Goal: Information Seeking & Learning: Learn about a topic

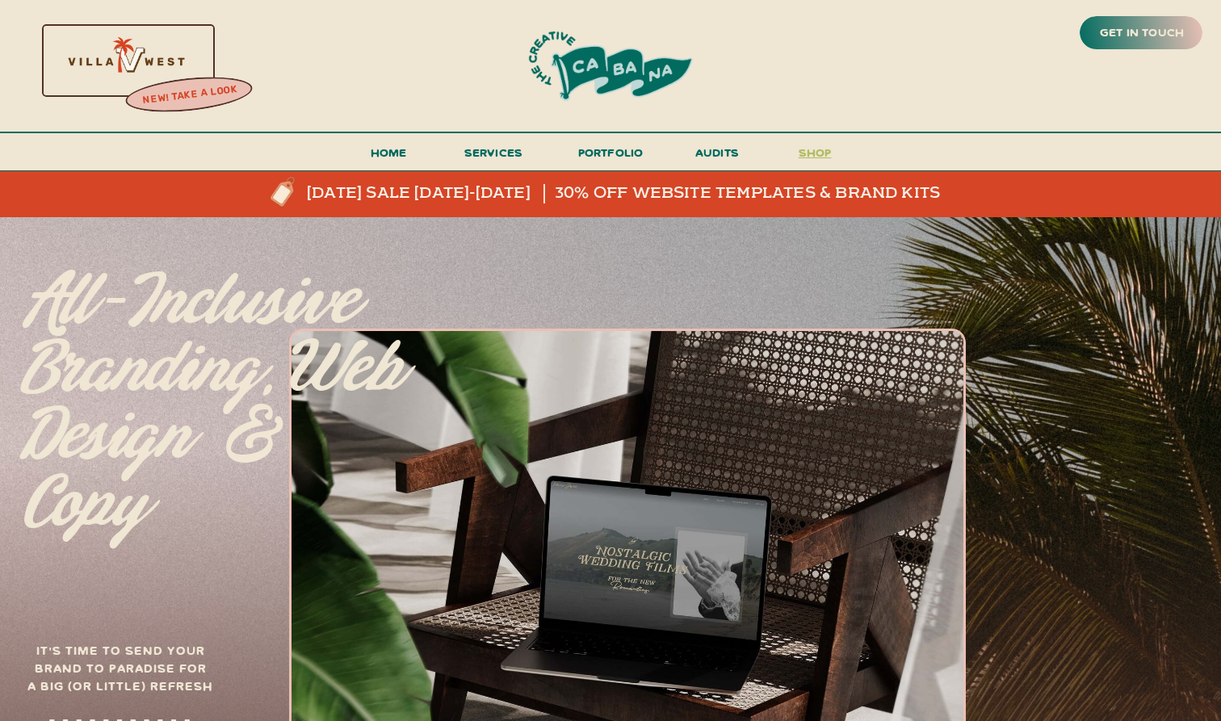
click at [813, 150] on h3 "shop" at bounding box center [815, 156] width 78 height 28
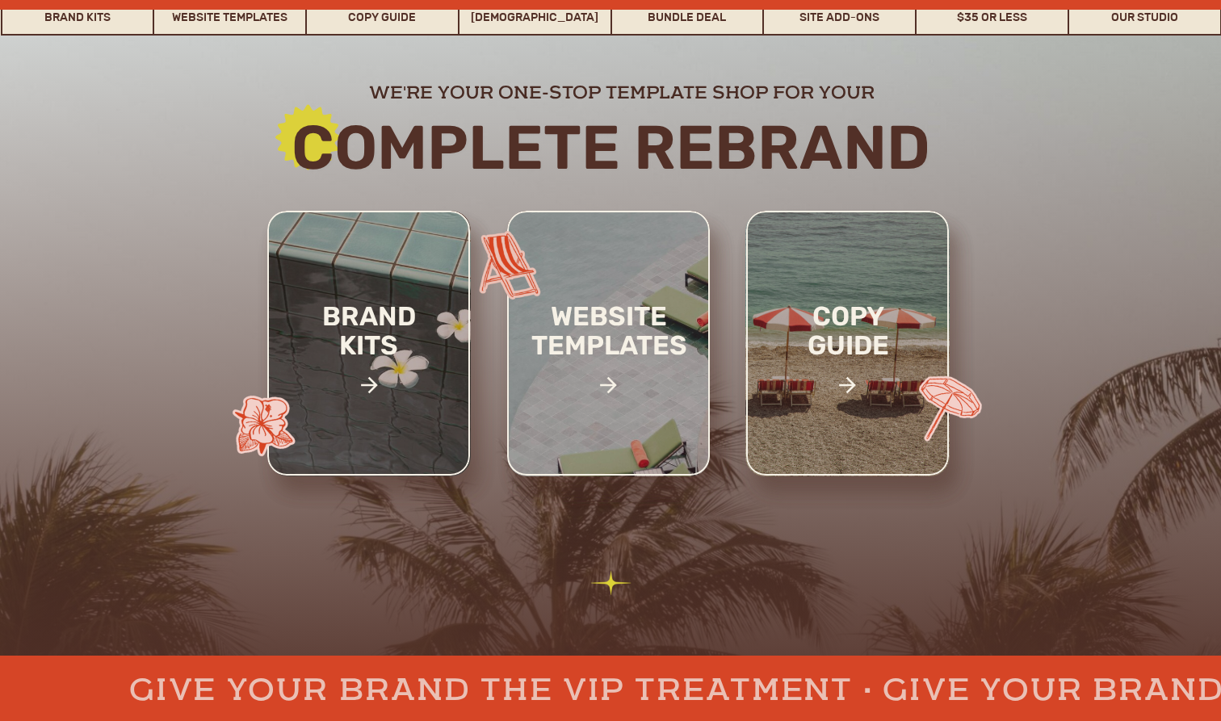
scroll to position [221, 0]
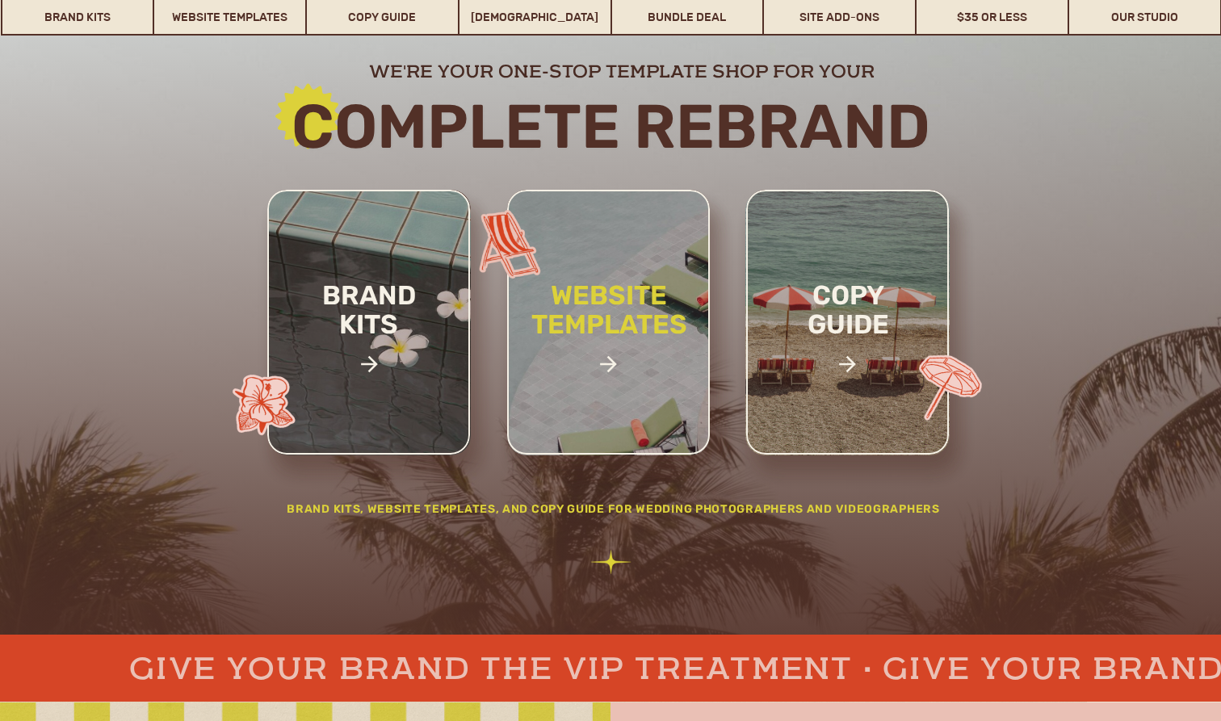
click at [630, 302] on h2 "website templates" at bounding box center [609, 327] width 212 height 93
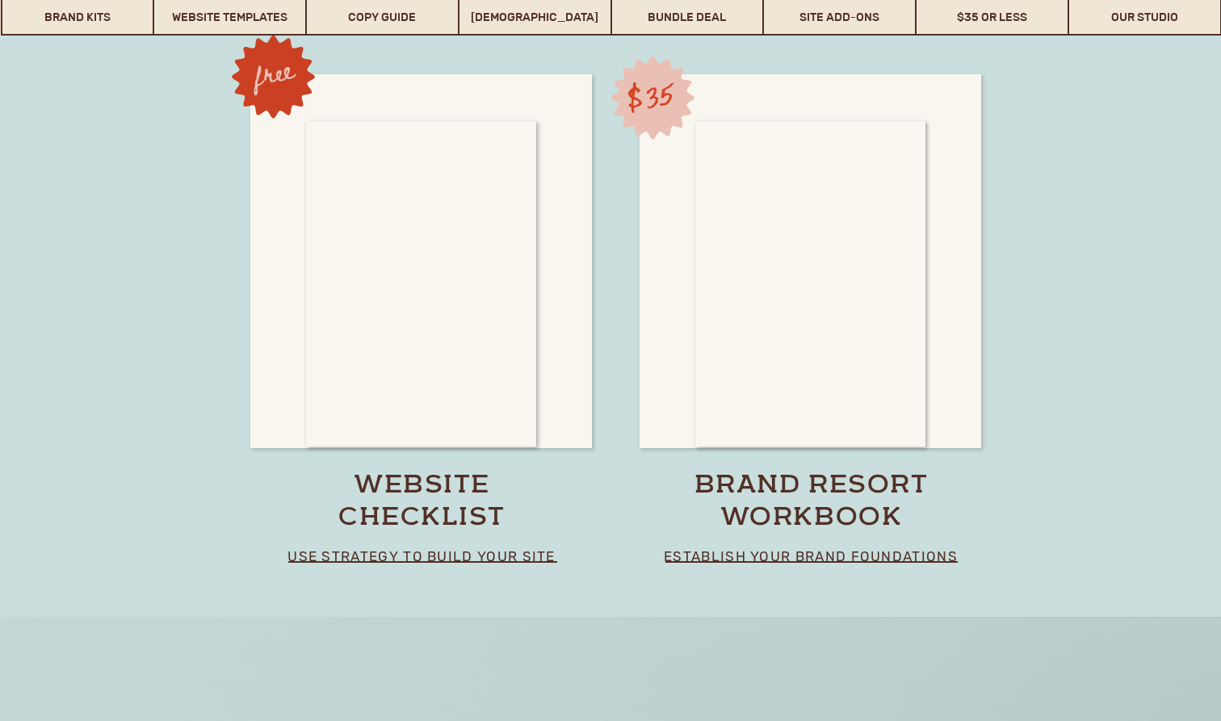
scroll to position [11838, 0]
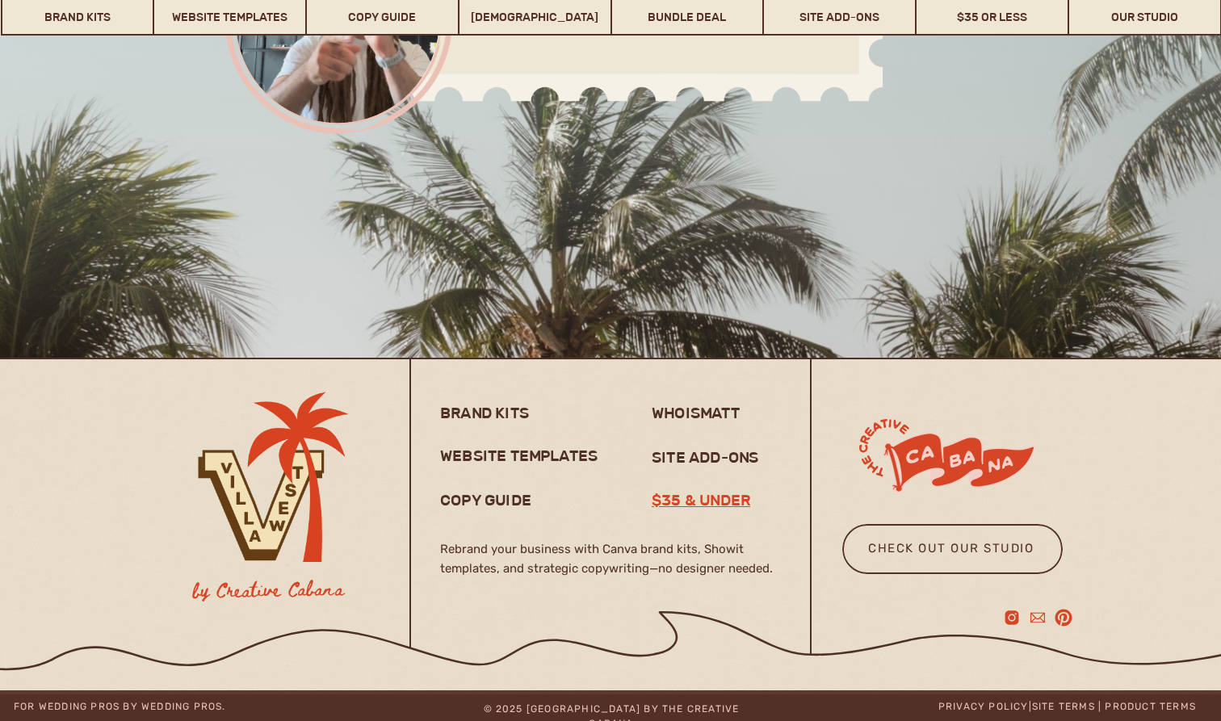
click at [694, 505] on h3 "$35 & under" at bounding box center [709, 499] width 114 height 19
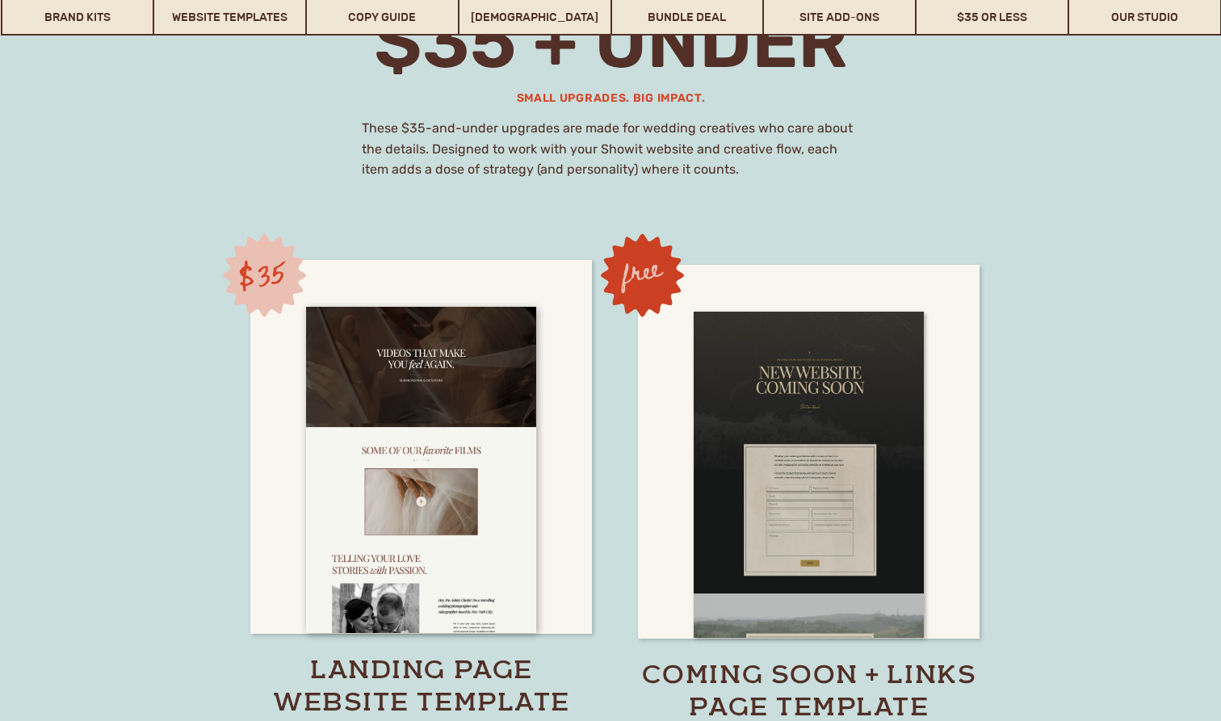
scroll to position [11047, 0]
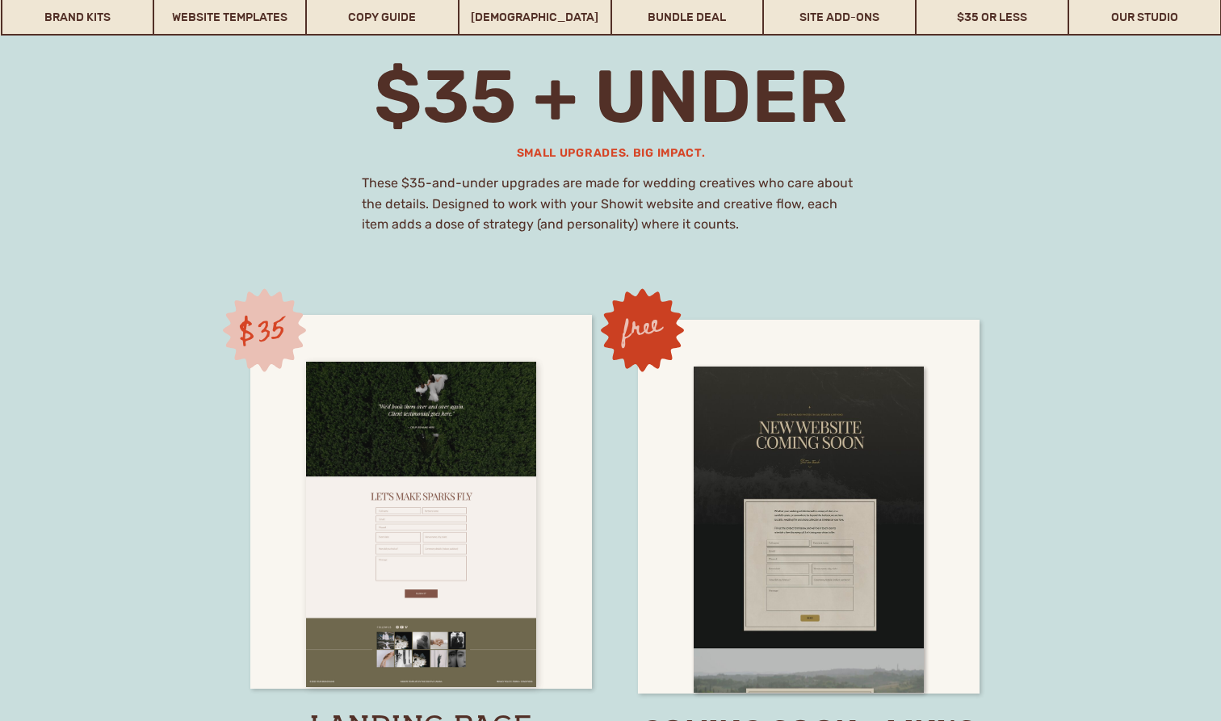
click at [399, 543] on div at bounding box center [421, 525] width 230 height 326
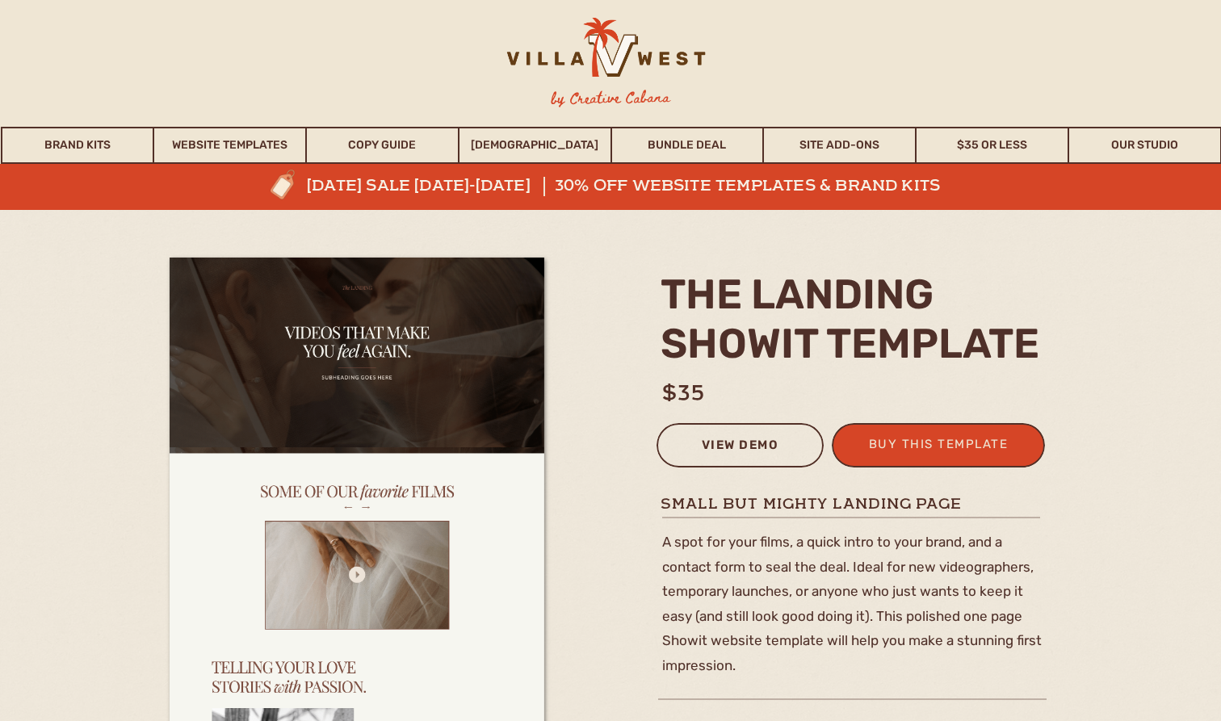
click at [721, 443] on div "view demo" at bounding box center [740, 447] width 146 height 27
